Goal: Find specific page/section: Find specific page/section

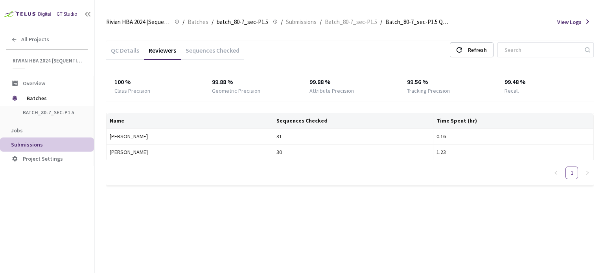
click at [213, 51] on div "Sequences Checked" at bounding box center [212, 52] width 63 height 13
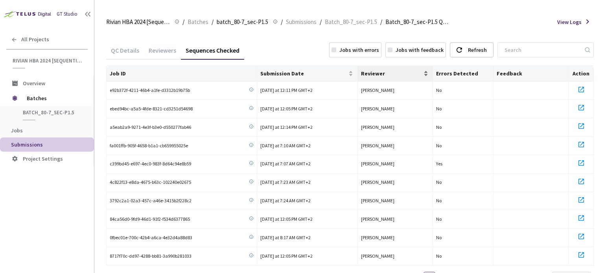
click at [374, 72] on span "Reviewer" at bounding box center [391, 73] width 61 height 6
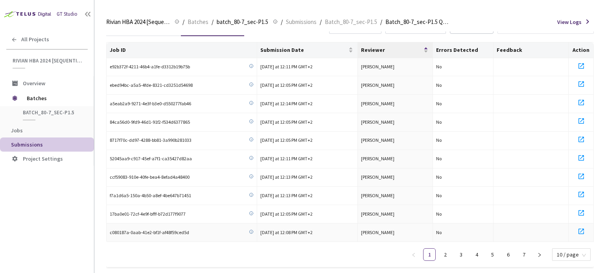
scroll to position [36, 0]
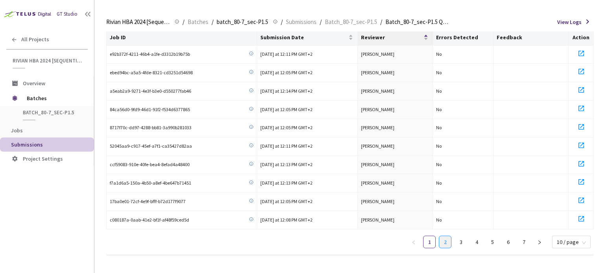
click at [445, 245] on link "2" at bounding box center [445, 242] width 12 height 12
click at [459, 245] on link "3" at bounding box center [461, 242] width 12 height 12
click at [475, 242] on link "4" at bounding box center [476, 242] width 12 height 12
click at [429, 245] on link "1" at bounding box center [429, 242] width 12 height 12
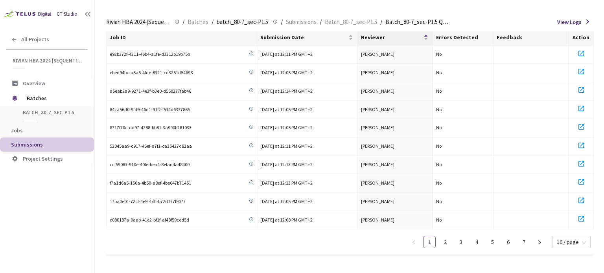
click at [429, 245] on link "1" at bounding box center [429, 242] width 12 height 12
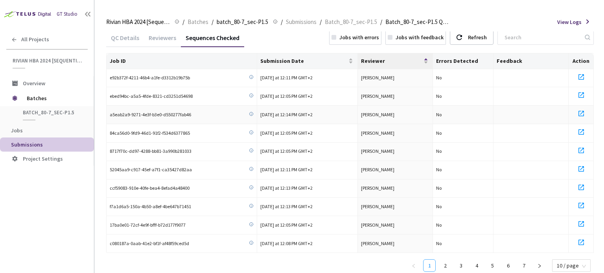
scroll to position [0, 0]
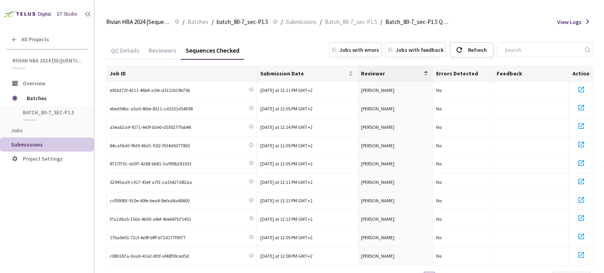
click at [128, 48] on div "QC Details" at bounding box center [125, 52] width 38 height 13
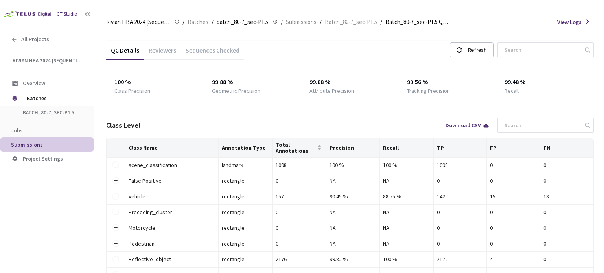
click at [165, 51] on div "Reviewers" at bounding box center [162, 52] width 37 height 13
